Goal: Information Seeking & Learning: Learn about a topic

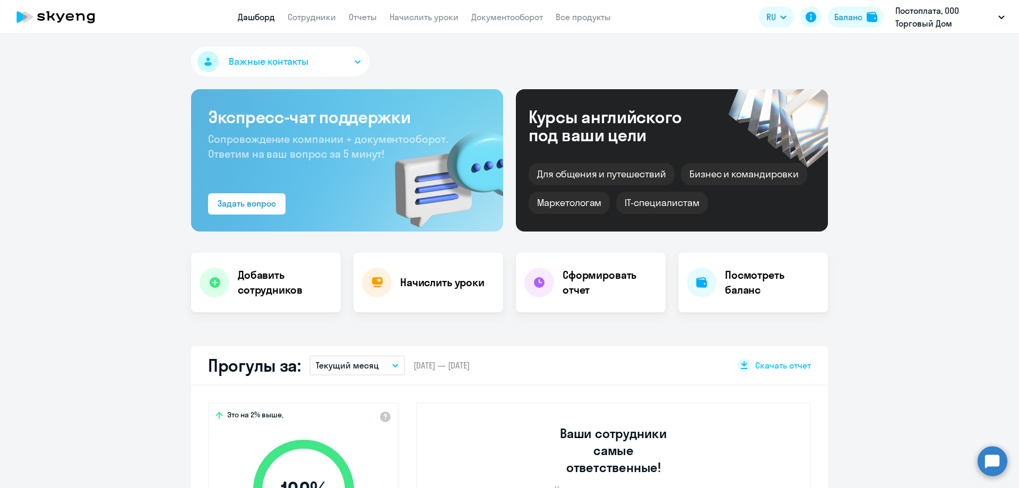
select select "30"
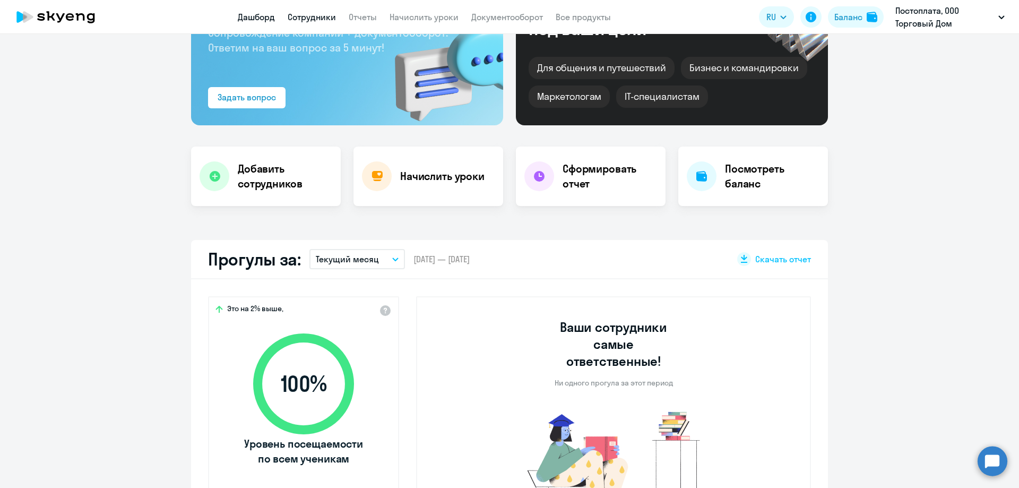
click at [327, 12] on link "Сотрудники" at bounding box center [312, 17] width 48 height 11
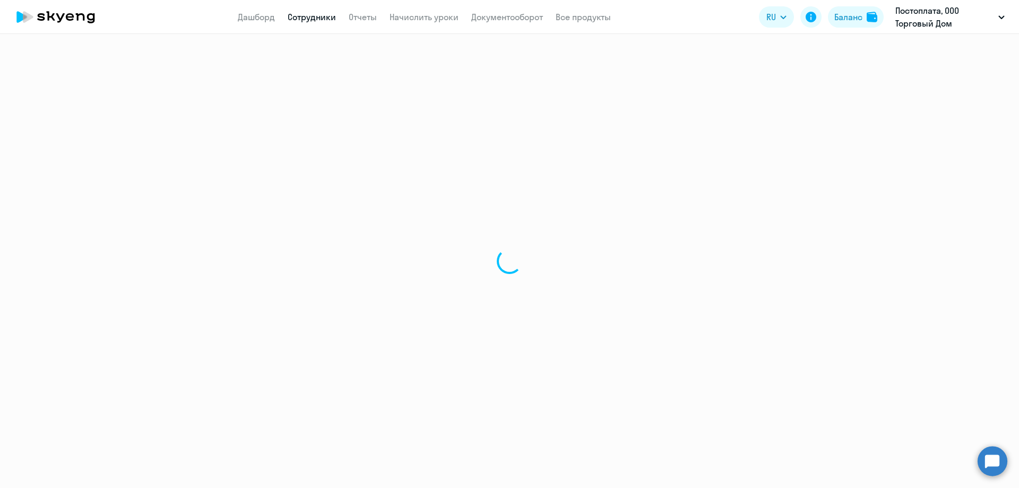
select select "30"
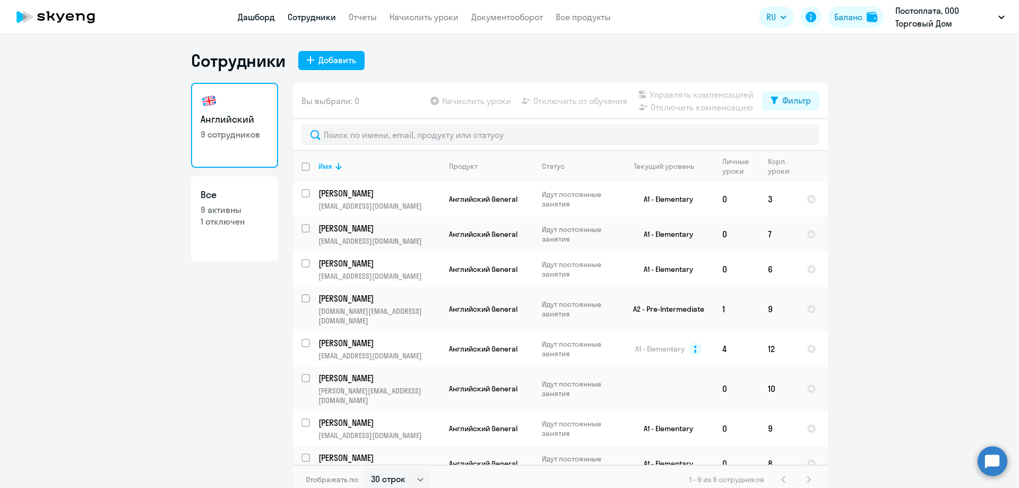
click at [258, 17] on link "Дашборд" at bounding box center [256, 17] width 37 height 11
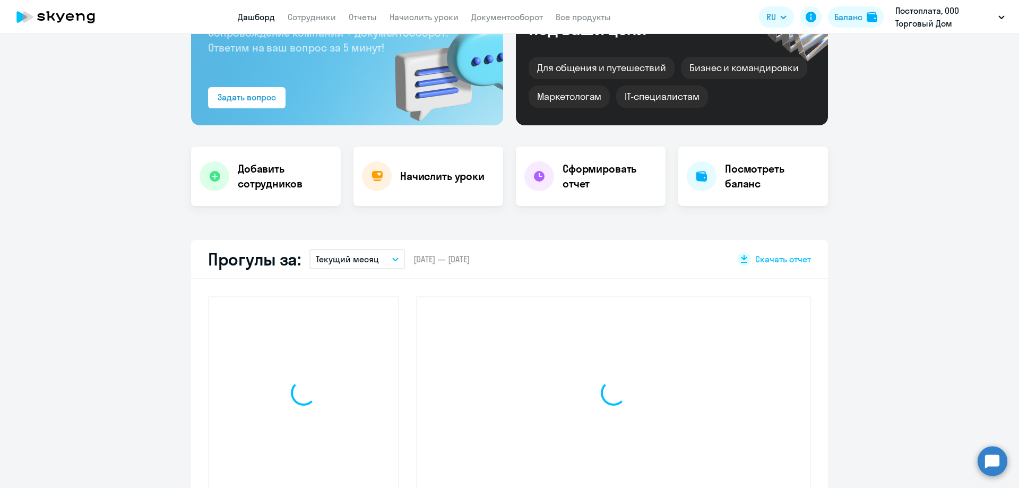
select select "30"
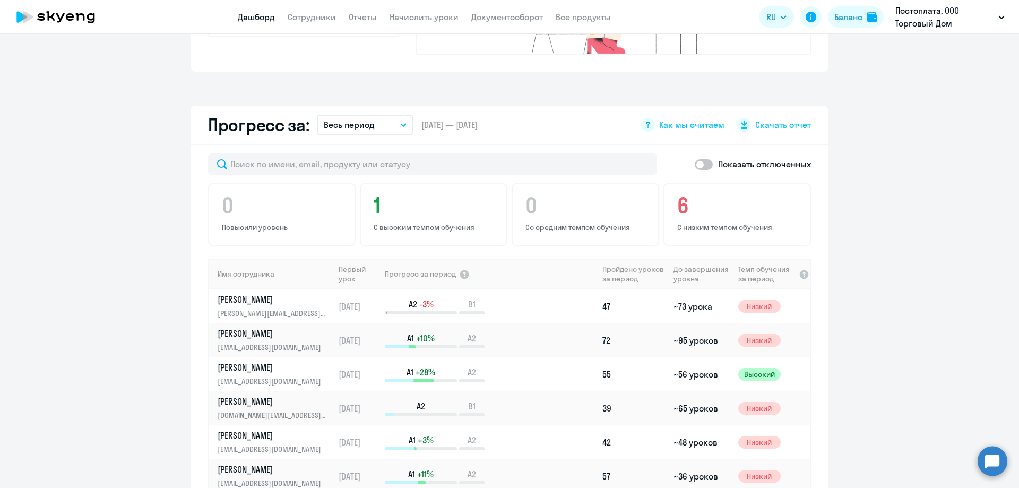
scroll to position [541, 0]
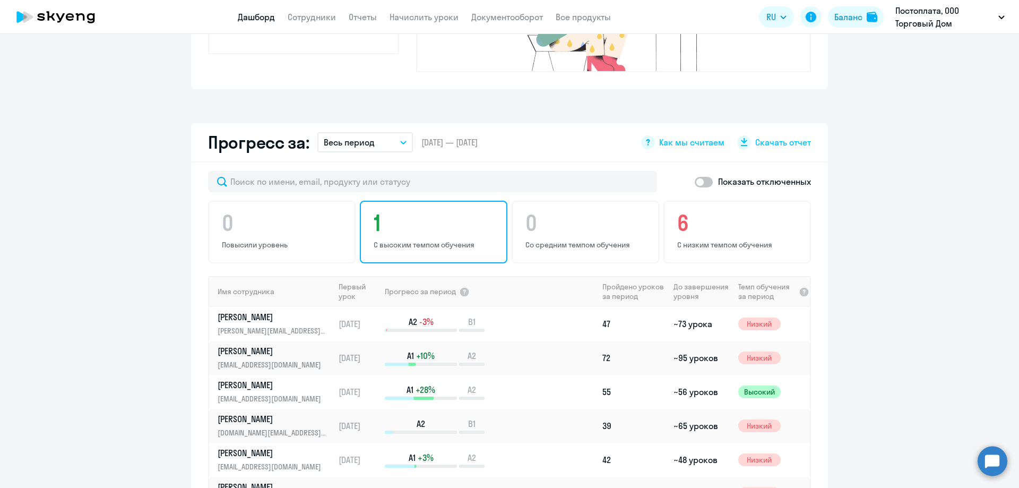
click at [407, 240] on p "С высоким темпом обучения" at bounding box center [435, 245] width 123 height 10
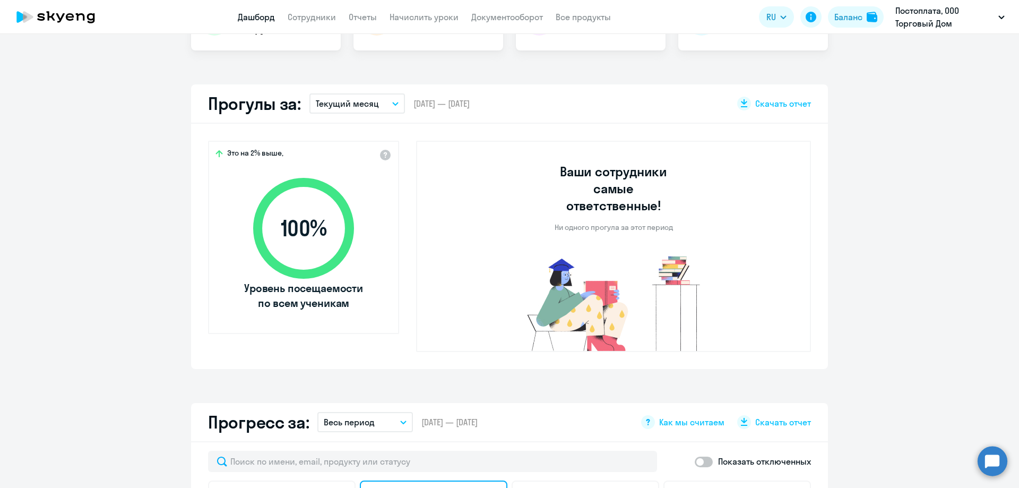
scroll to position [223, 0]
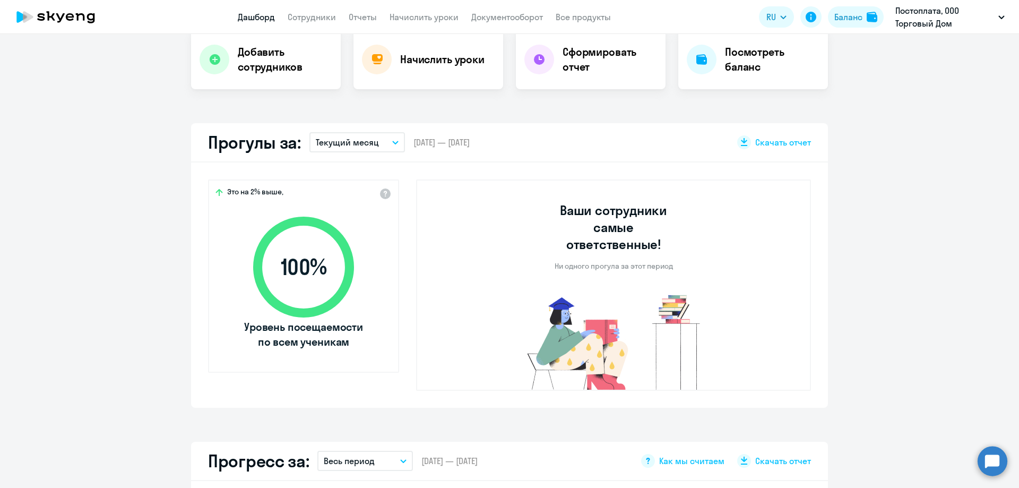
click at [286, 231] on icon at bounding box center [303, 267] width 122 height 122
click at [607, 292] on img at bounding box center [613, 341] width 213 height 98
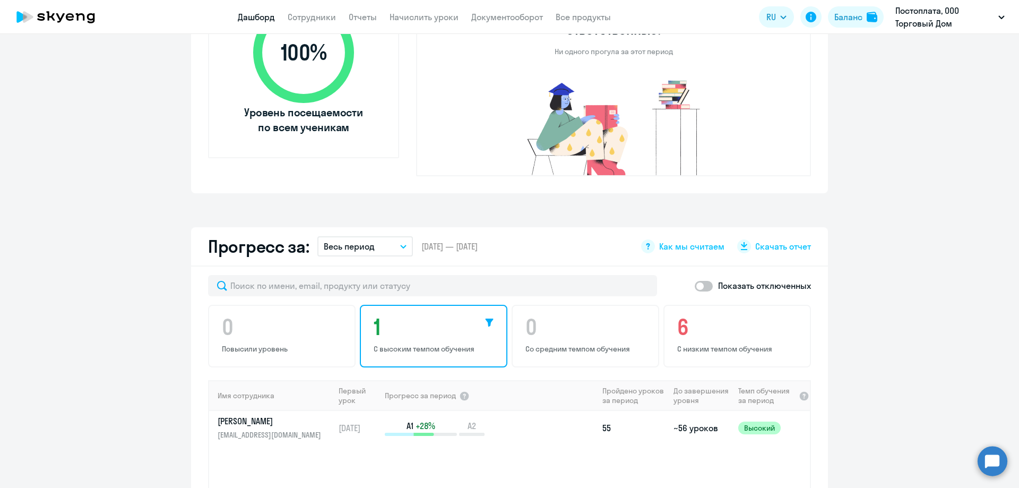
scroll to position [488, 0]
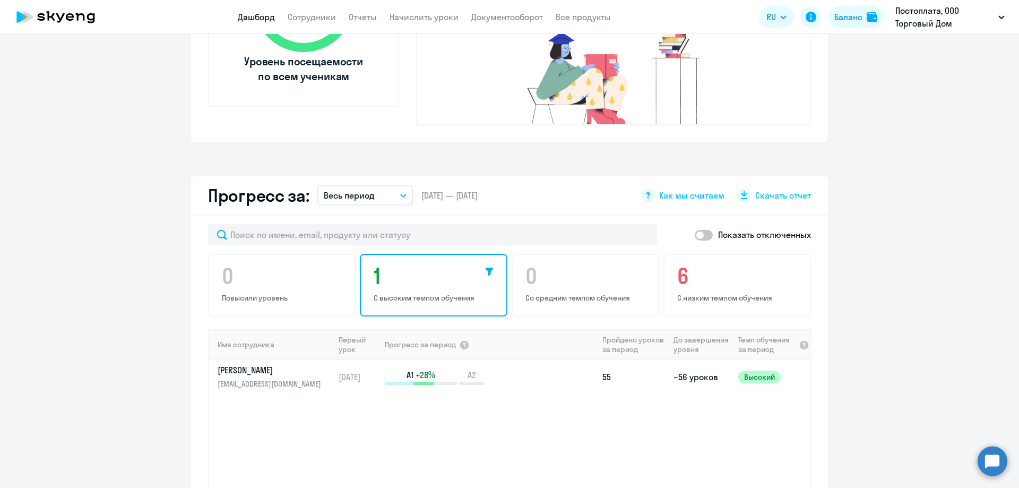
click at [281, 272] on div "0 Повысили уровень 1 С высоким темпом обучения 0 Со средним темпом обучения 6 С…" at bounding box center [509, 285] width 603 height 63
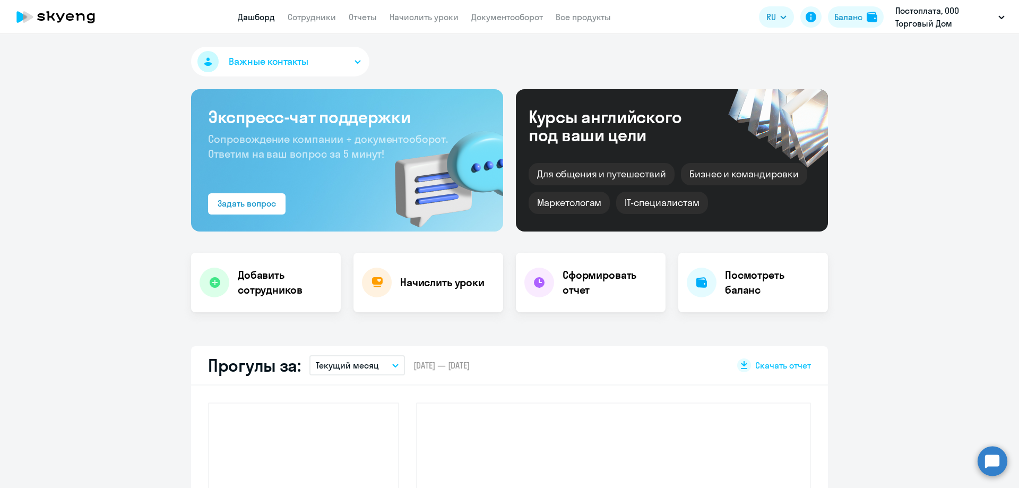
select select "30"
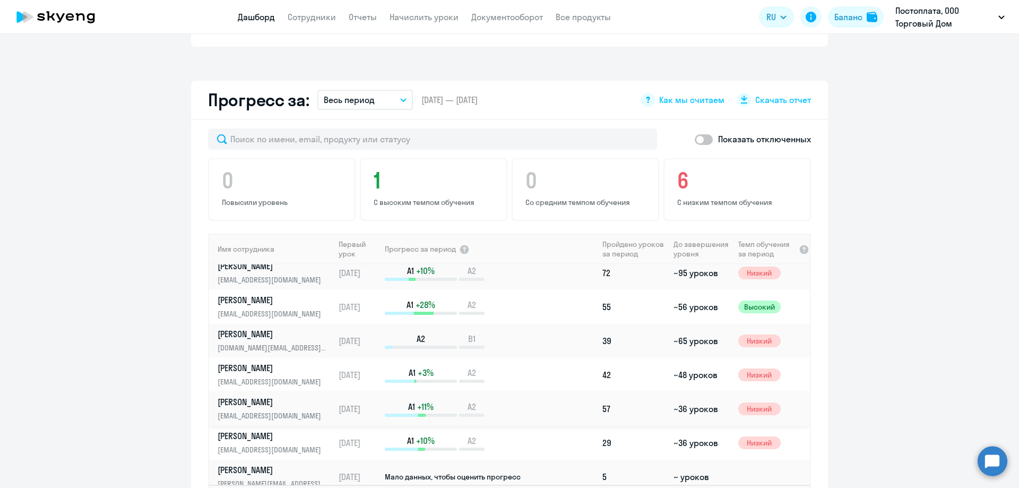
scroll to position [85, 0]
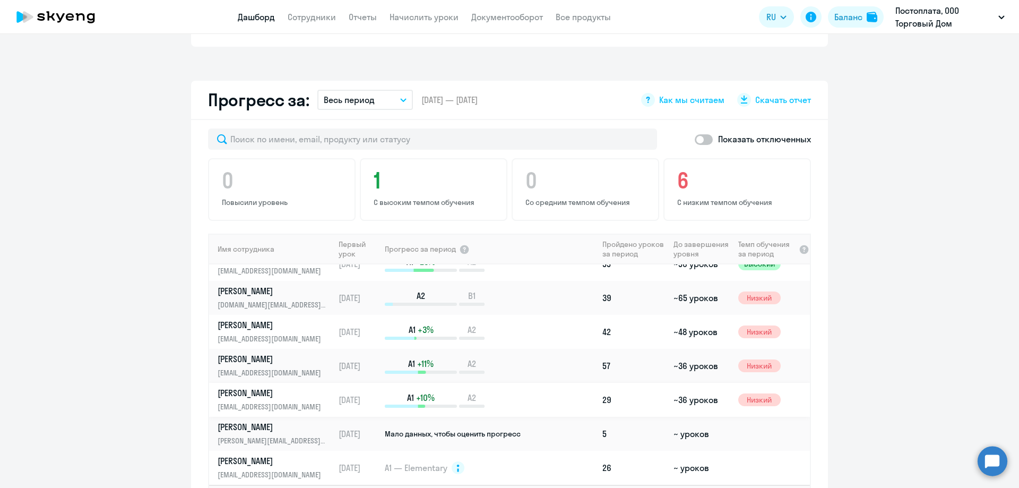
click at [233, 387] on p "[PERSON_NAME]" at bounding box center [272, 393] width 109 height 12
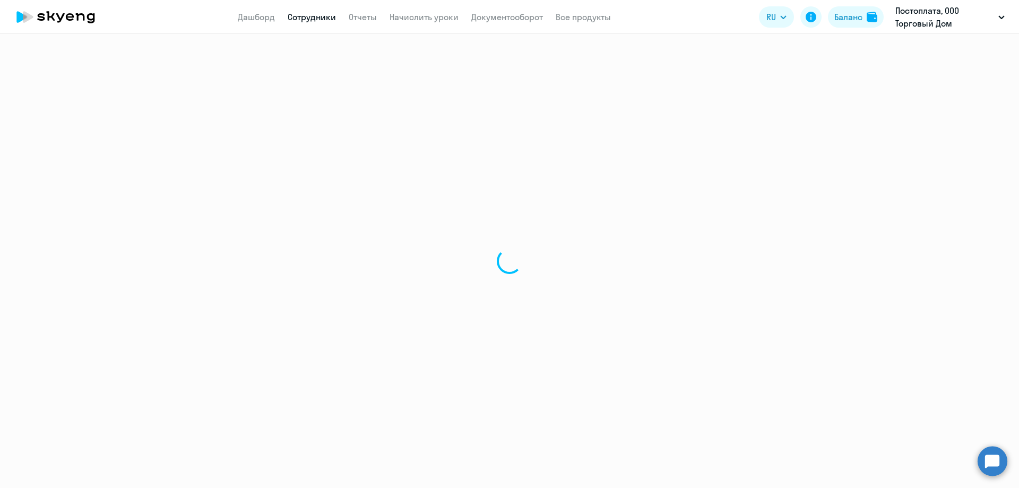
select select "english"
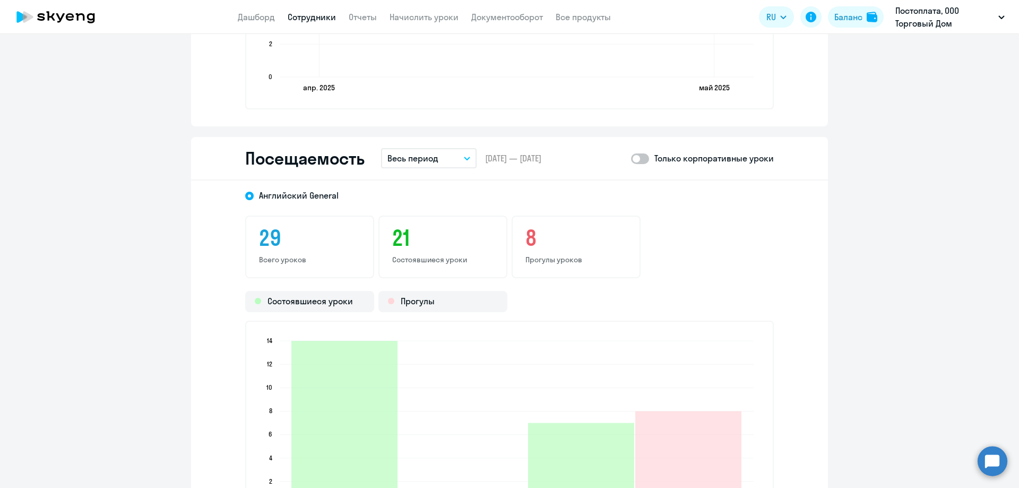
scroll to position [902, 0]
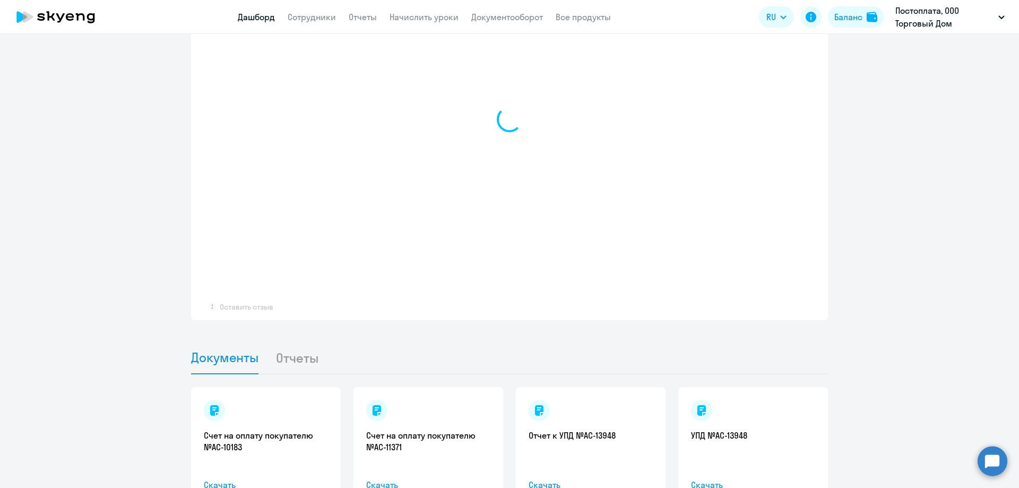
select select "30"
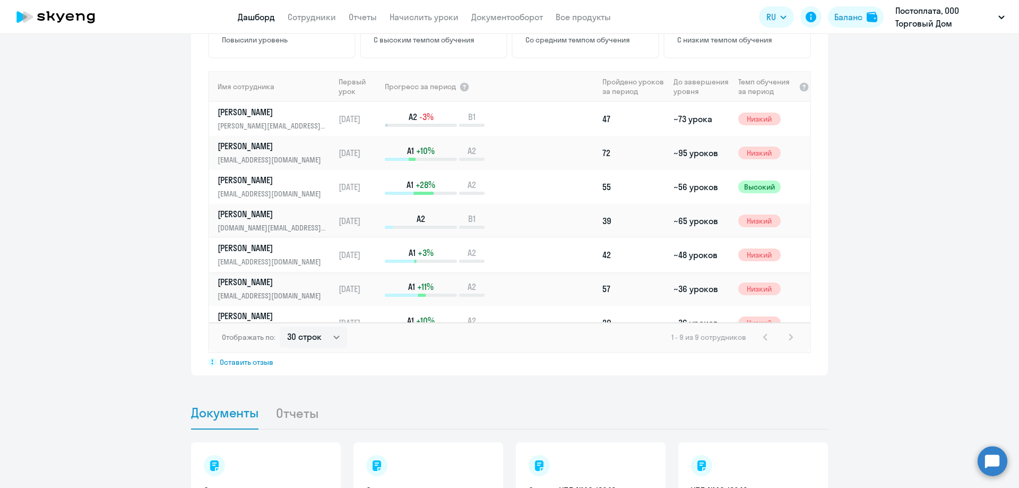
scroll to position [730, 0]
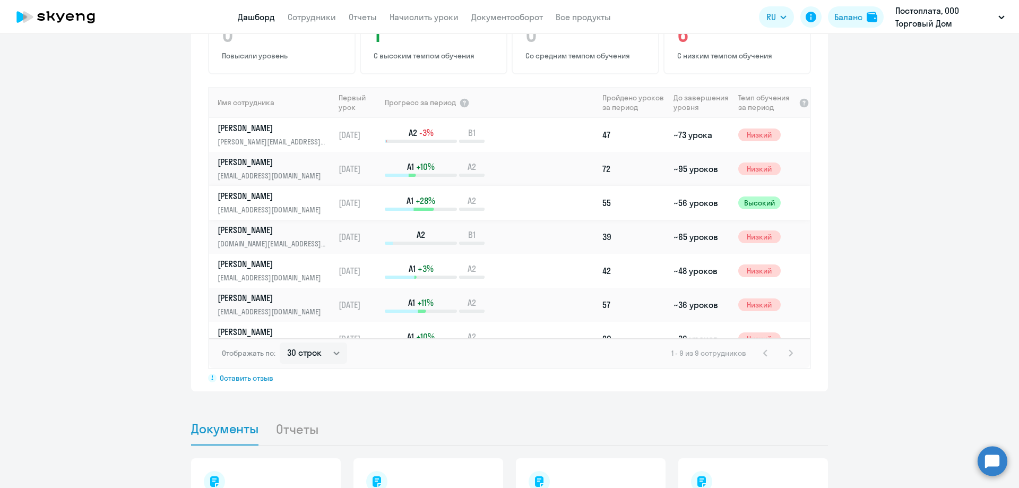
click at [269, 190] on p "[PERSON_NAME]" at bounding box center [272, 196] width 109 height 12
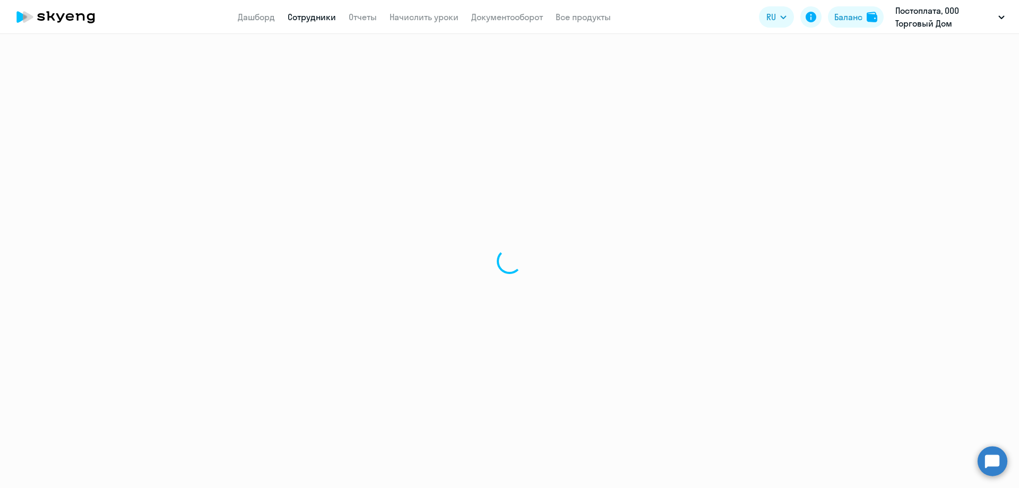
select select "english"
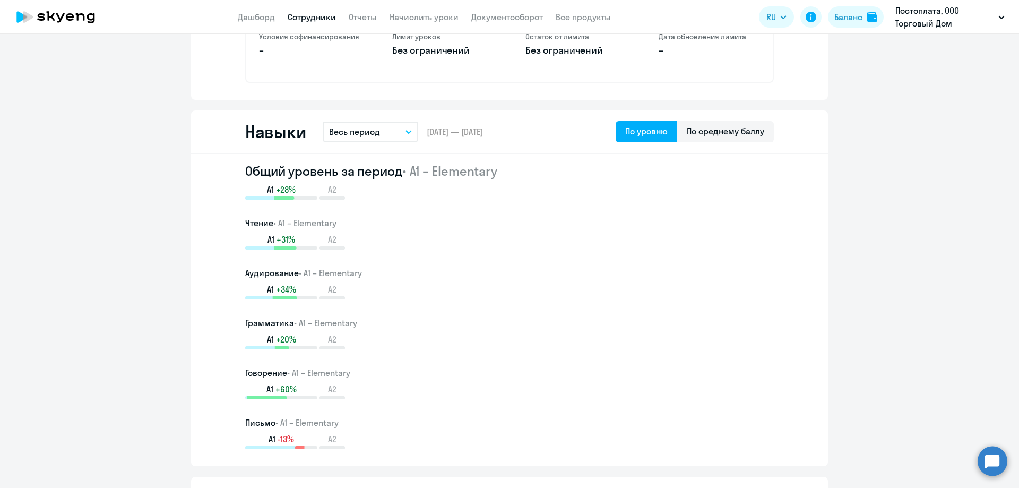
scroll to position [743, 0]
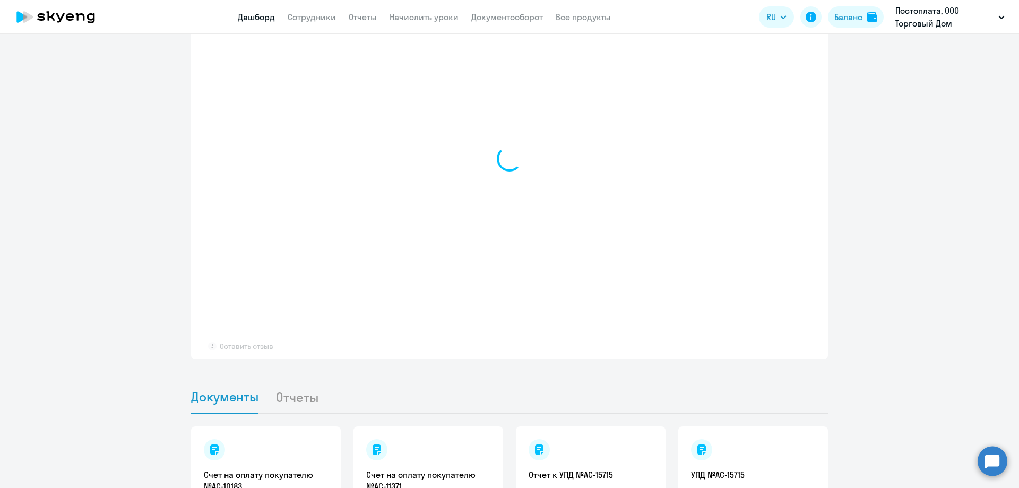
select select "30"
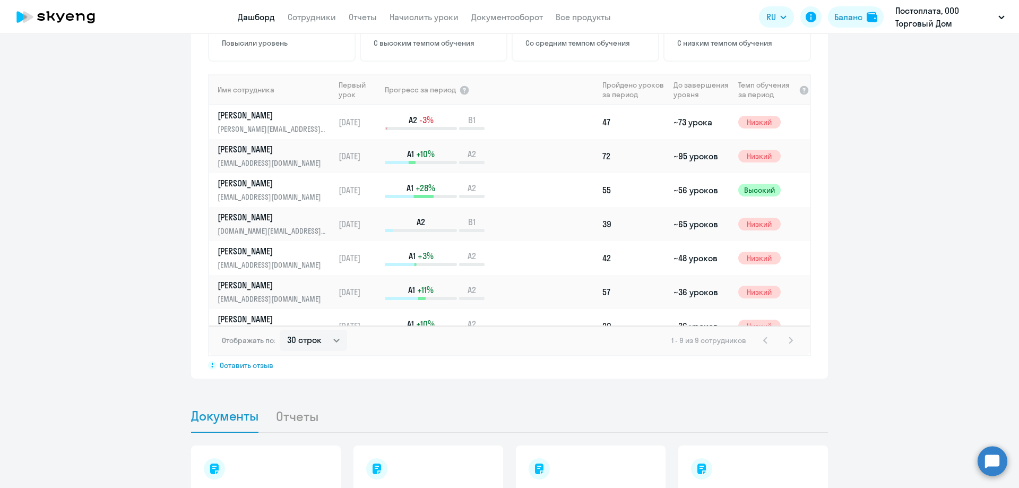
scroll to position [745, 0]
